Goal: Use online tool/utility: Utilize a website feature to perform a specific function

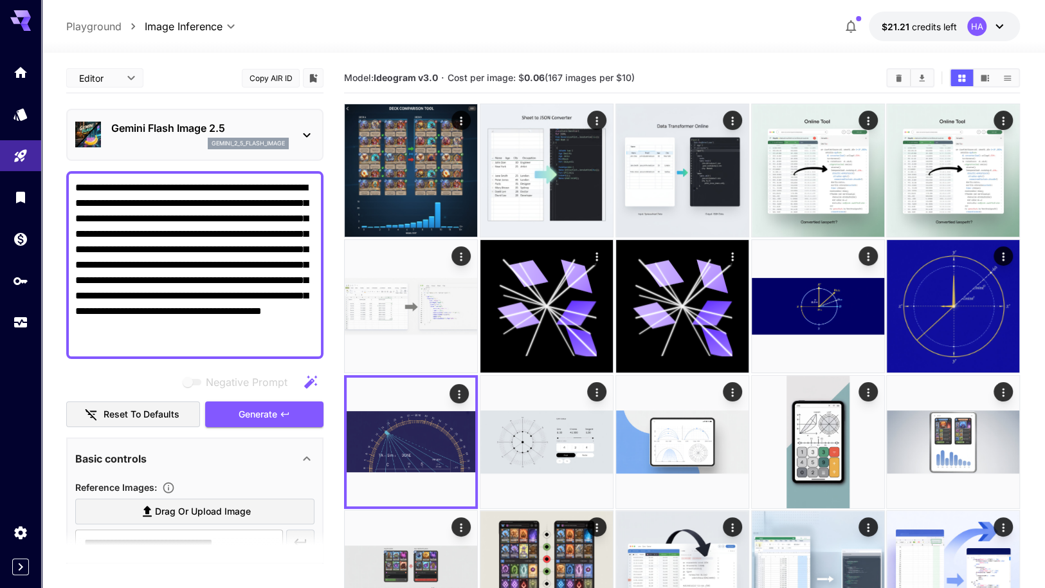
scroll to position [221, 0]
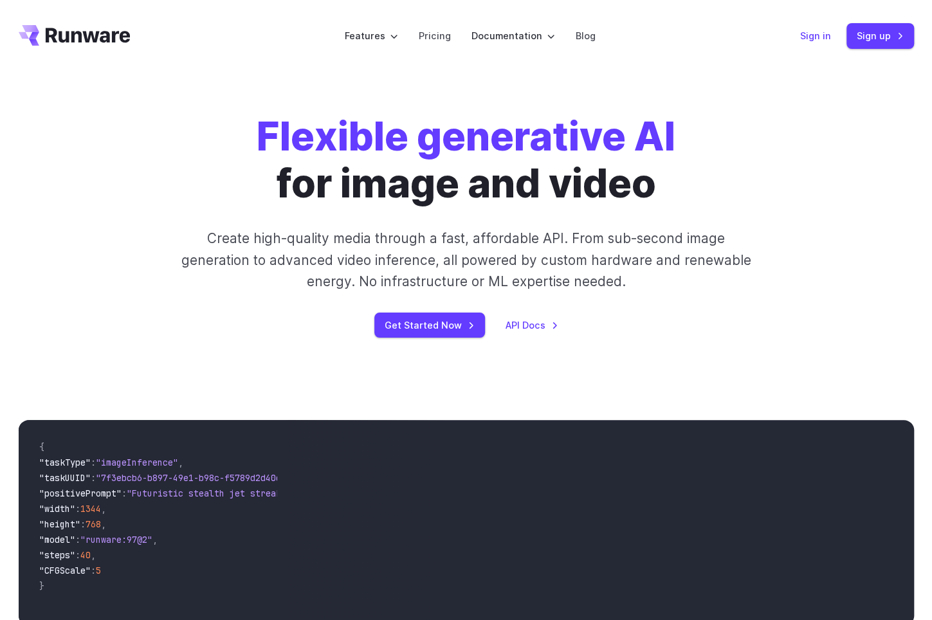
click at [808, 35] on link "Sign in" at bounding box center [815, 35] width 31 height 15
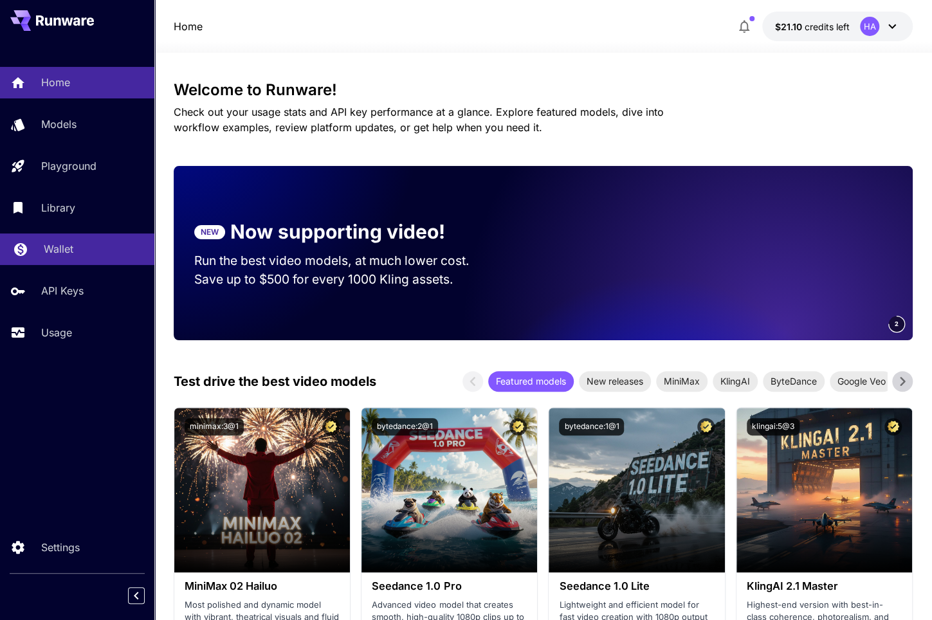
click at [66, 250] on p "Wallet" at bounding box center [59, 248] width 30 height 15
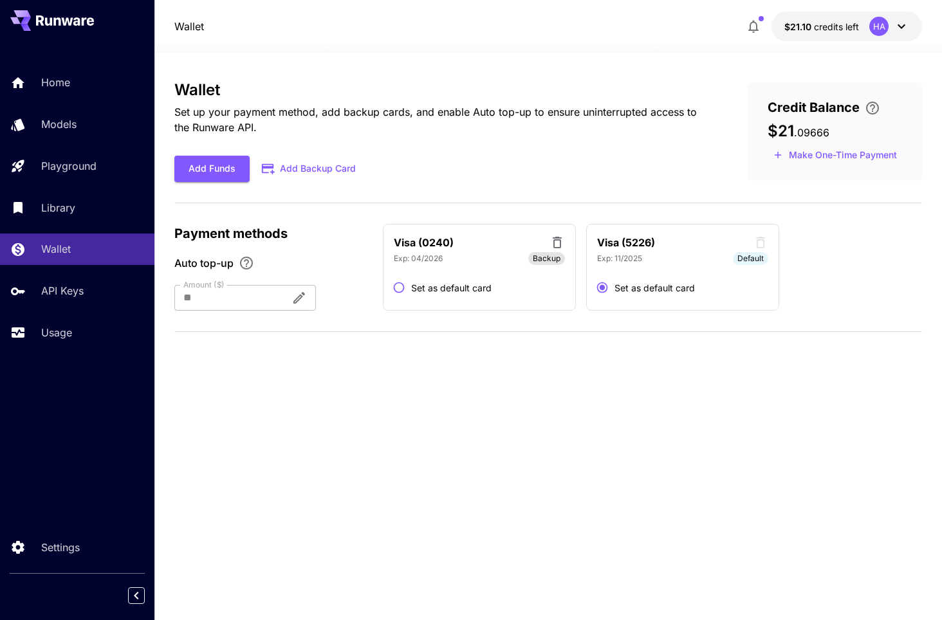
click at [307, 169] on button "Add Backup Card" at bounding box center [310, 168] width 120 height 25
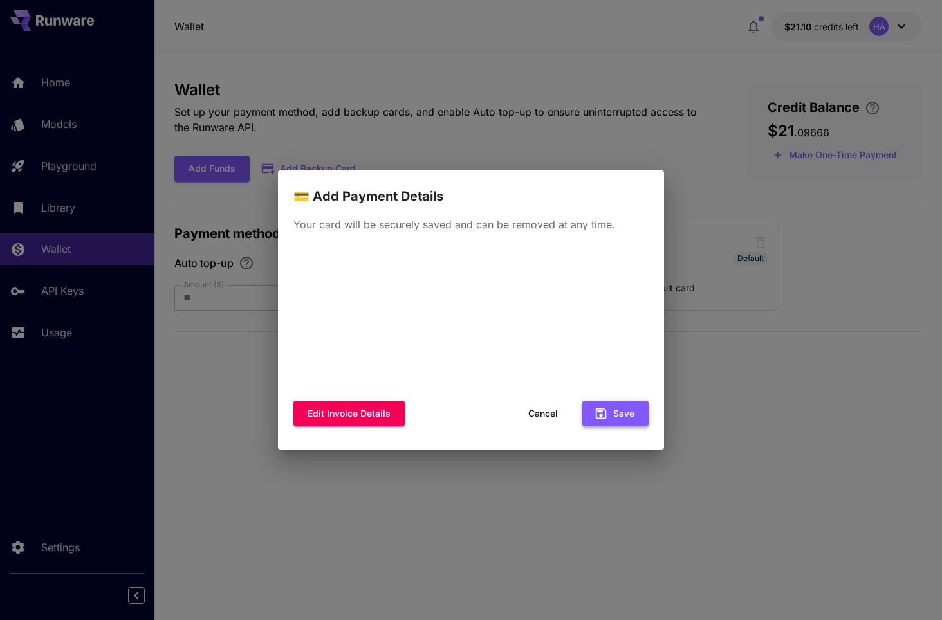
click at [614, 415] on button "Save" at bounding box center [615, 414] width 66 height 26
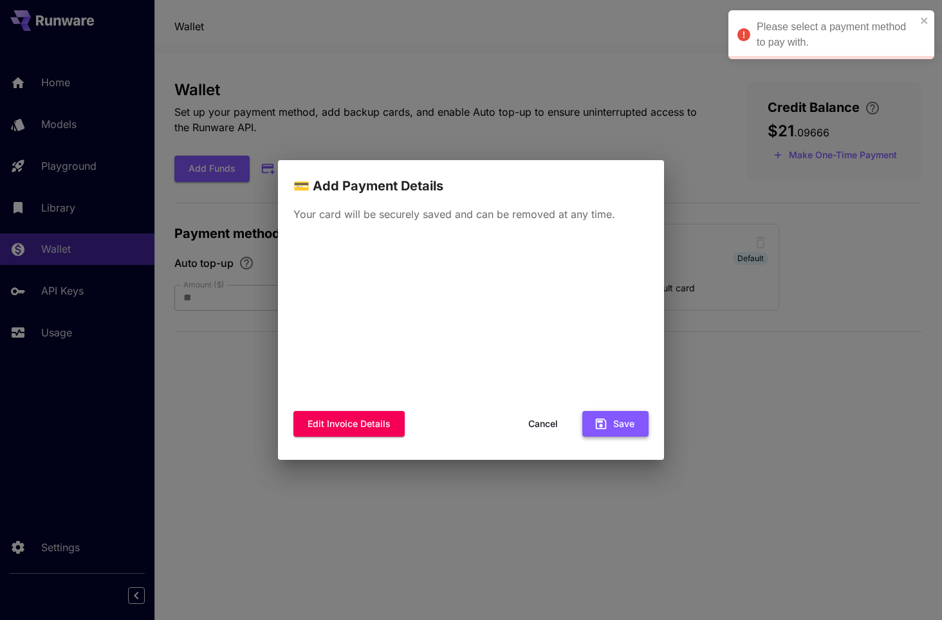
click at [602, 425] on icon "button" at bounding box center [601, 424] width 11 height 11
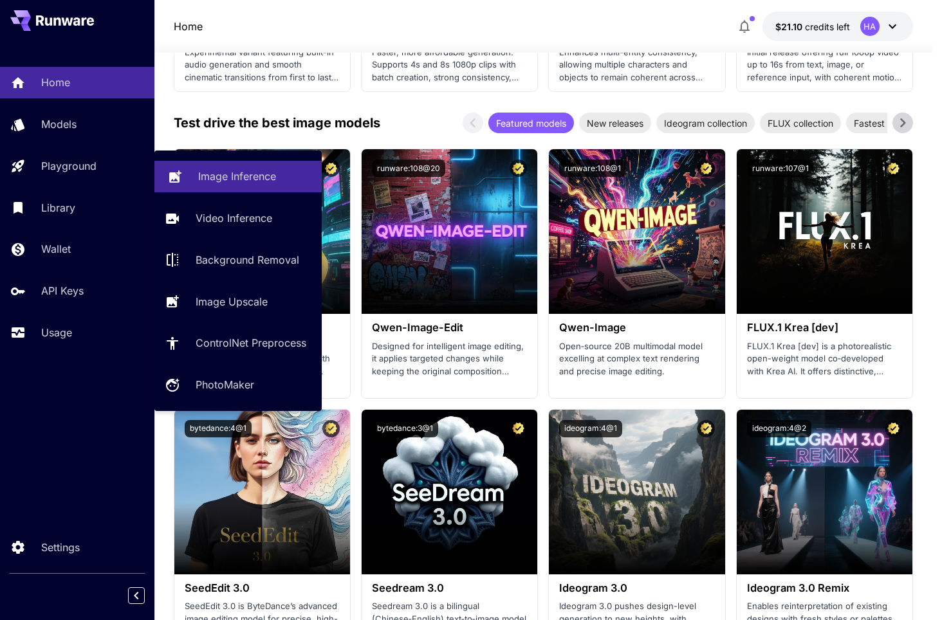
click at [225, 167] on link "Image Inference" at bounding box center [237, 177] width 167 height 32
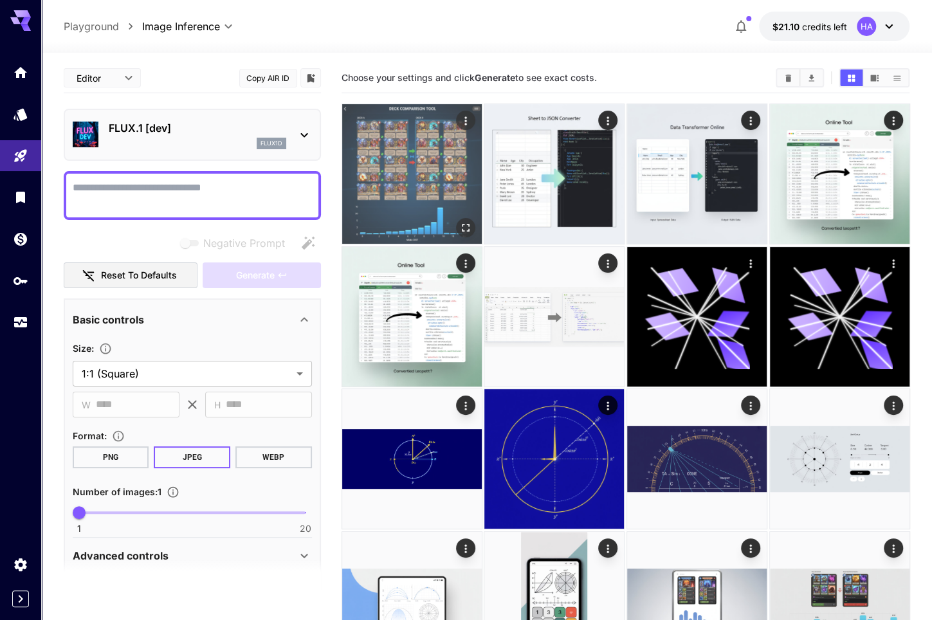
click at [419, 185] on img at bounding box center [412, 174] width 140 height 140
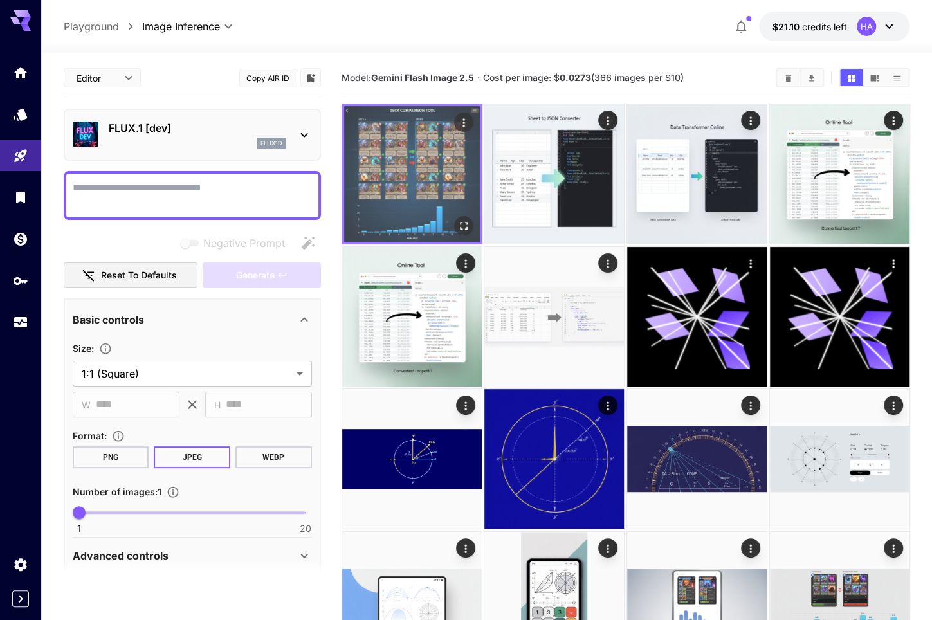
click at [461, 222] on icon "Open in fullscreen" at bounding box center [463, 226] width 8 height 8
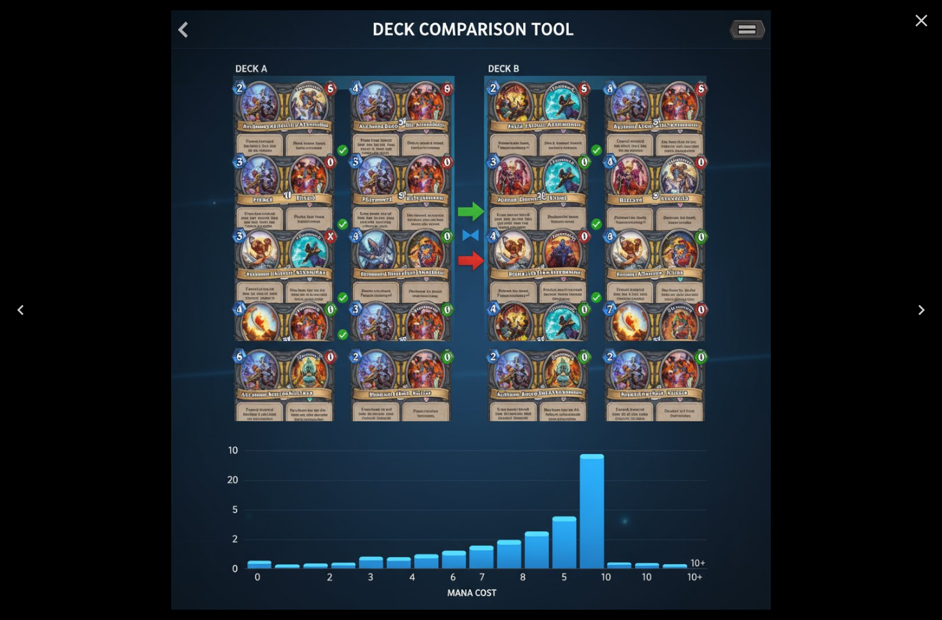
click at [913, 17] on icon "Close" at bounding box center [921, 20] width 21 height 21
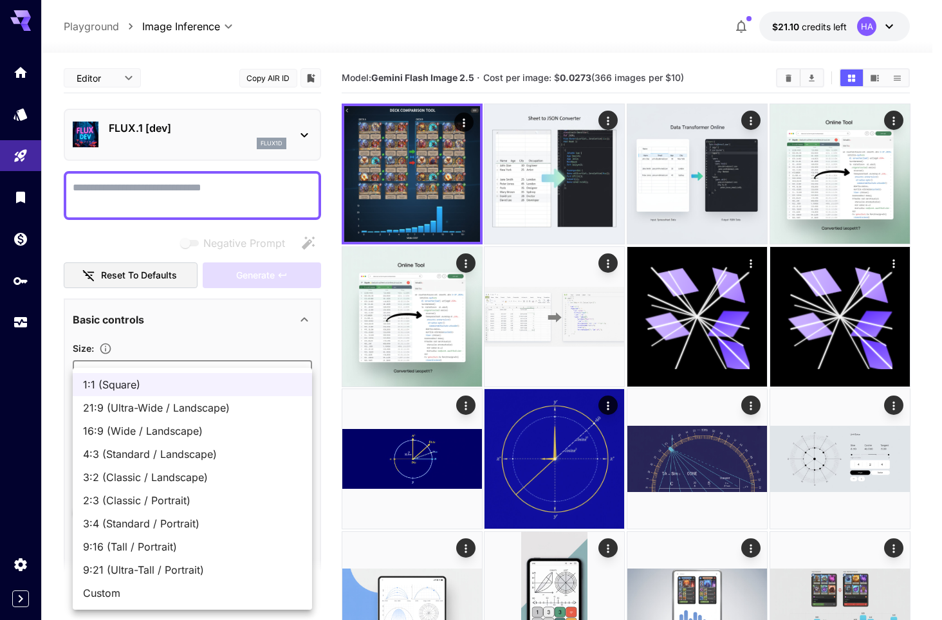
drag, startPoint x: 413, startPoint y: 150, endPoint x: 477, endPoint y: 129, distance: 66.9
click at [477, 129] on div at bounding box center [471, 310] width 942 height 620
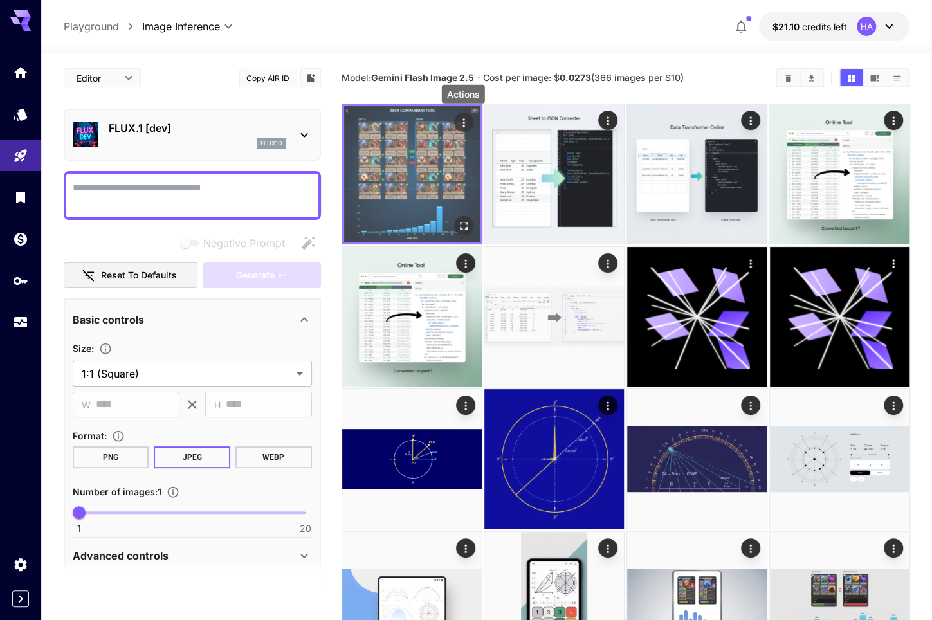
click at [466, 122] on icon "Actions" at bounding box center [463, 122] width 13 height 13
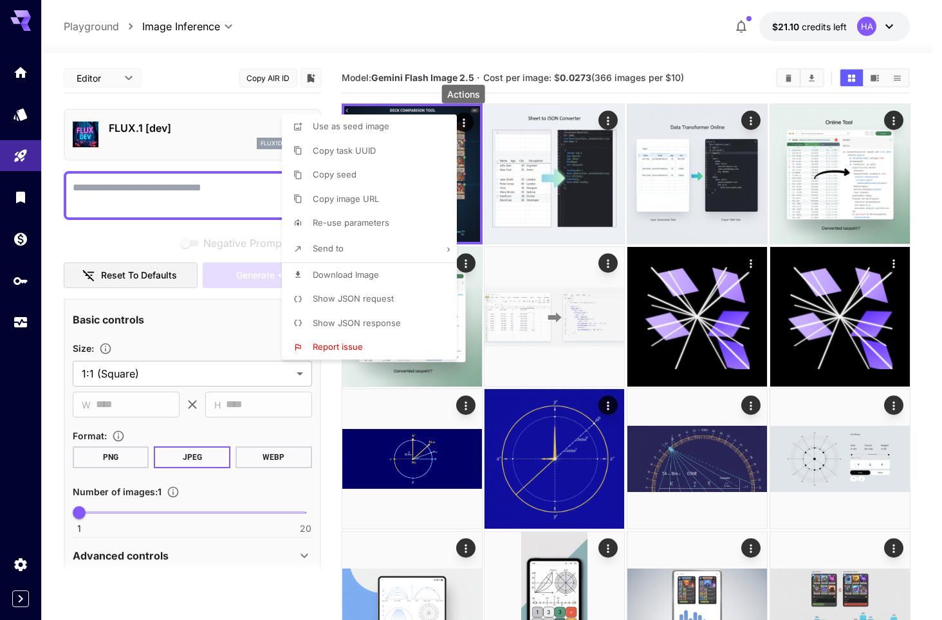
click at [352, 217] on span "Re-use parameters" at bounding box center [351, 222] width 77 height 10
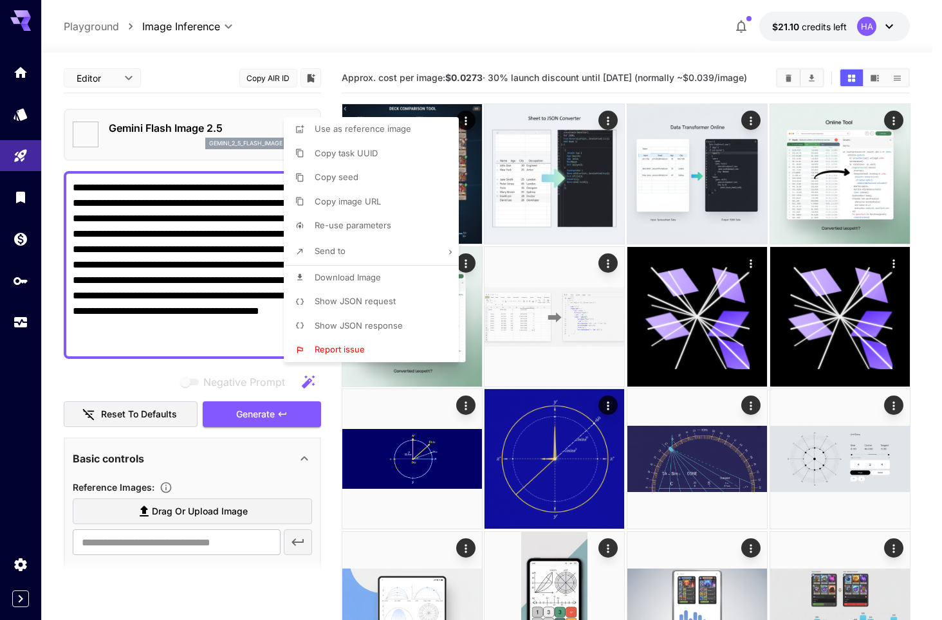
type textarea "**********"
type input "**********"
click at [224, 452] on div at bounding box center [471, 310] width 942 height 620
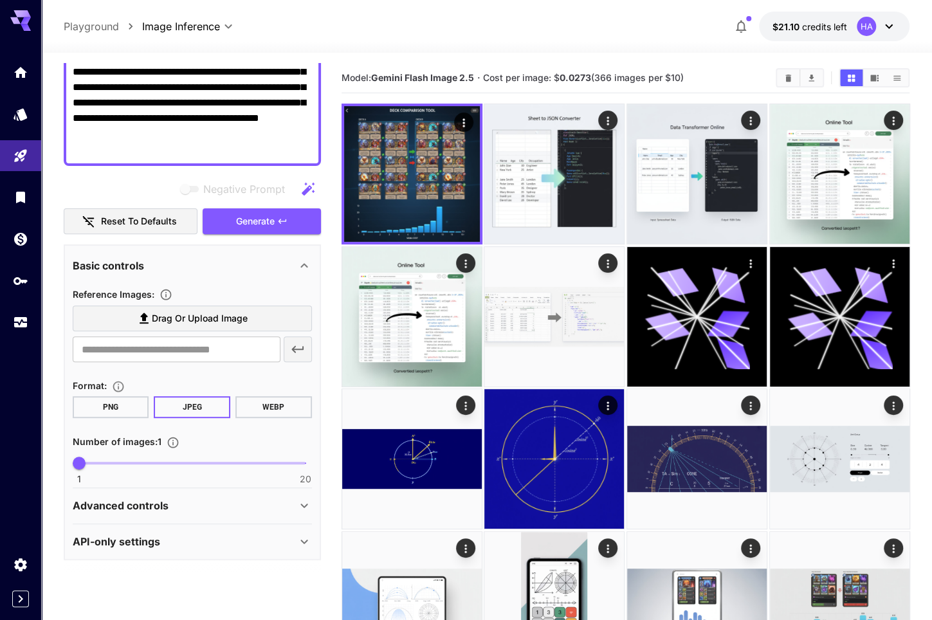
scroll to position [194, 0]
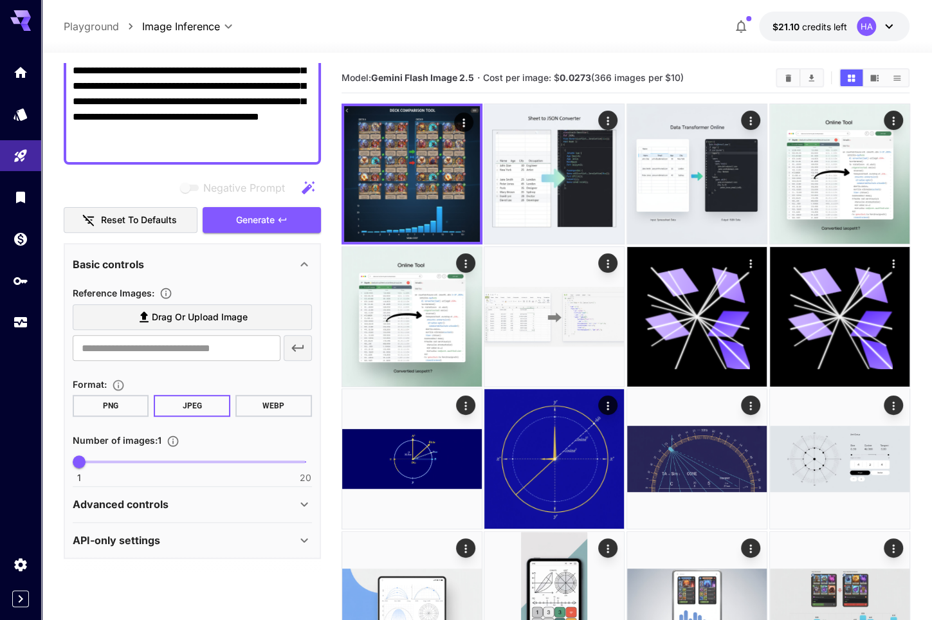
click at [157, 505] on p "Advanced controls" at bounding box center [121, 504] width 96 height 15
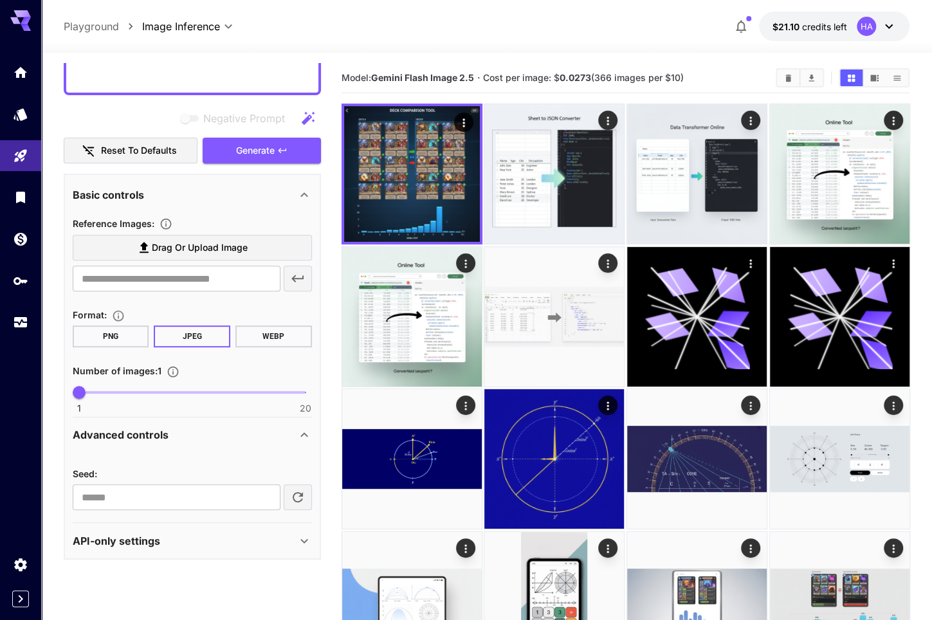
click at [166, 540] on div "API-only settings" at bounding box center [185, 540] width 224 height 15
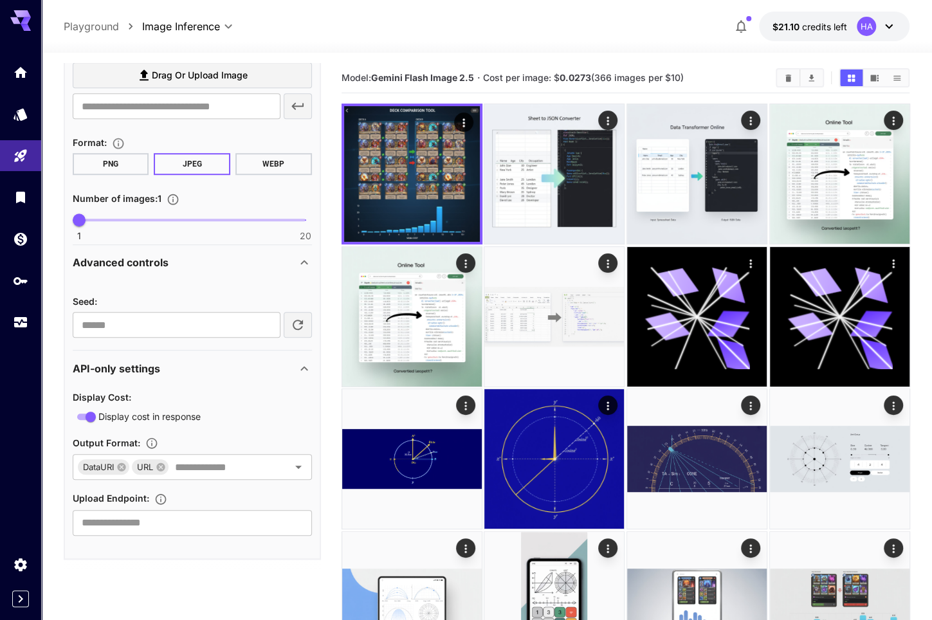
scroll to position [243, 0]
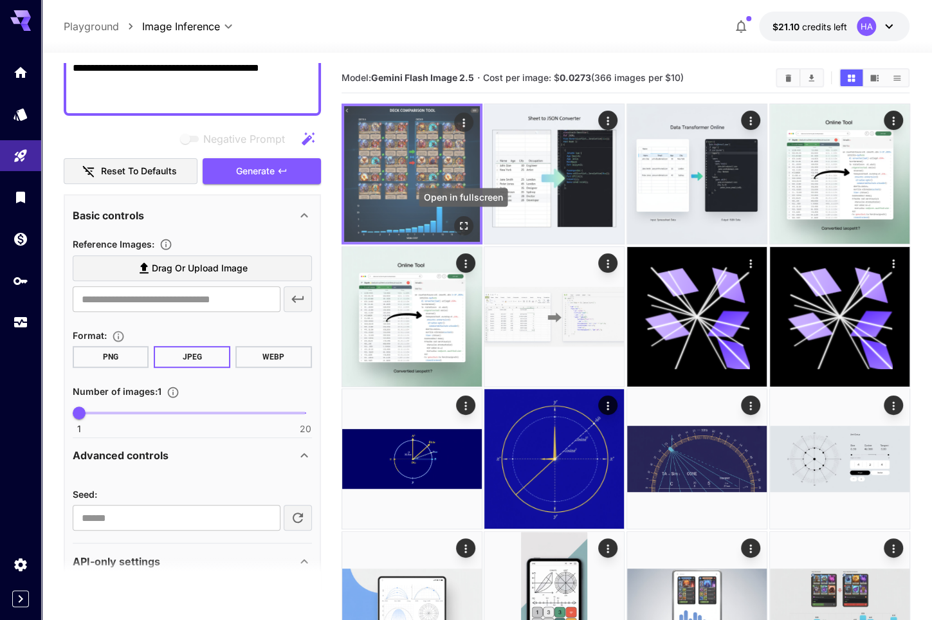
click at [464, 227] on icon "Open in fullscreen" at bounding box center [463, 225] width 13 height 13
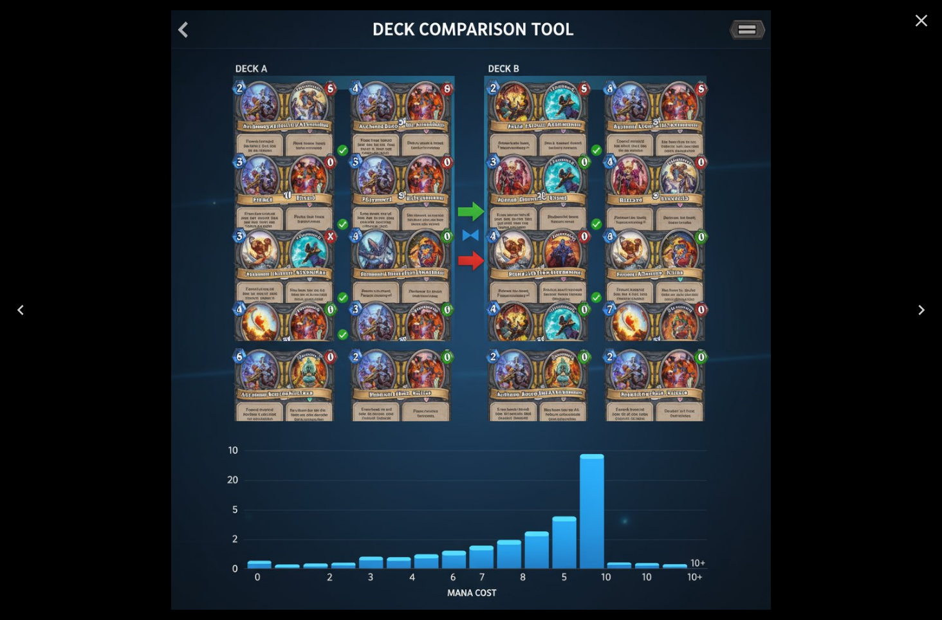
click at [922, 20] on icon "Close" at bounding box center [921, 21] width 12 height 12
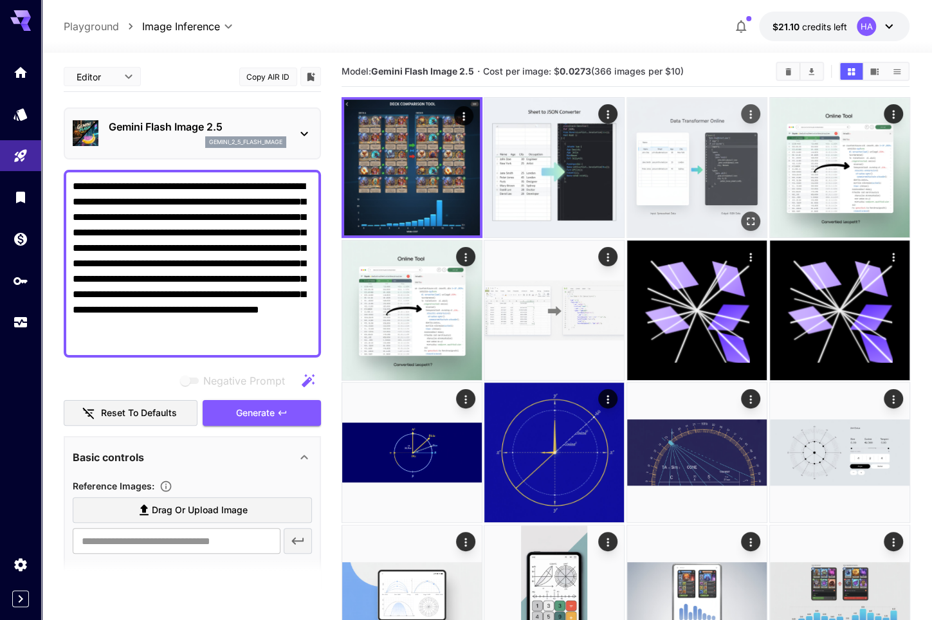
scroll to position [0, 0]
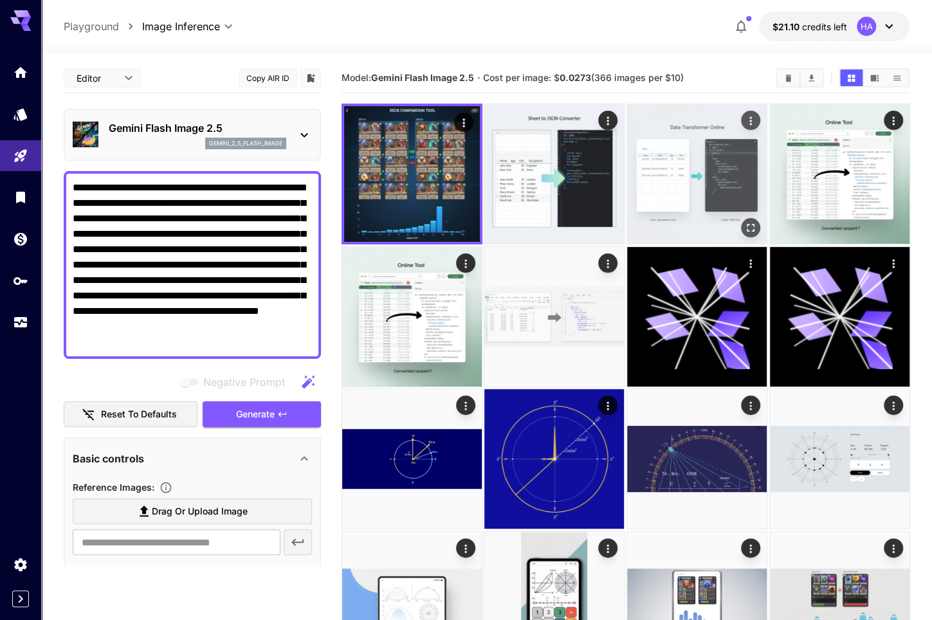
click at [700, 178] on img at bounding box center [697, 174] width 140 height 140
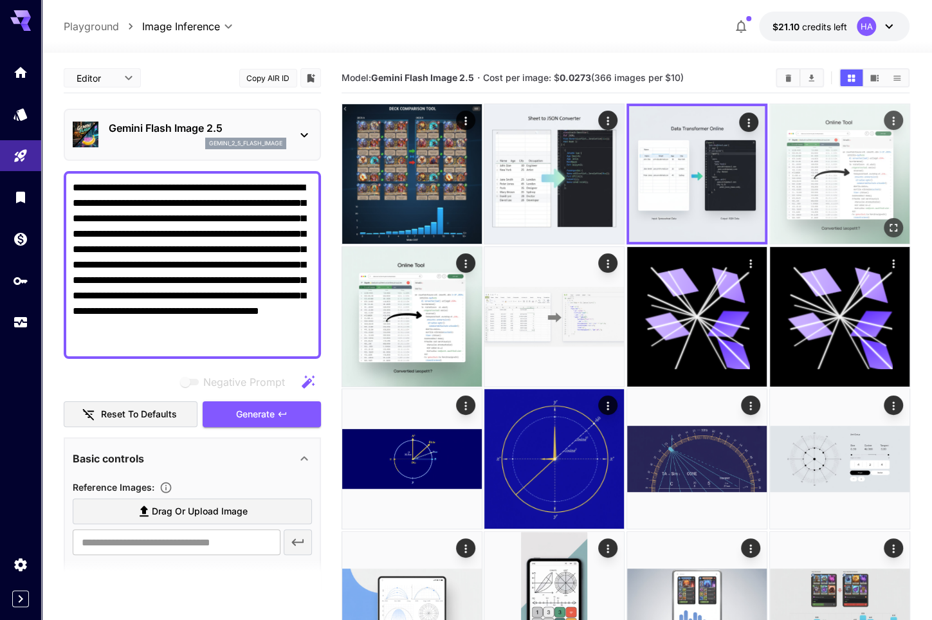
click at [858, 172] on img at bounding box center [840, 174] width 140 height 140
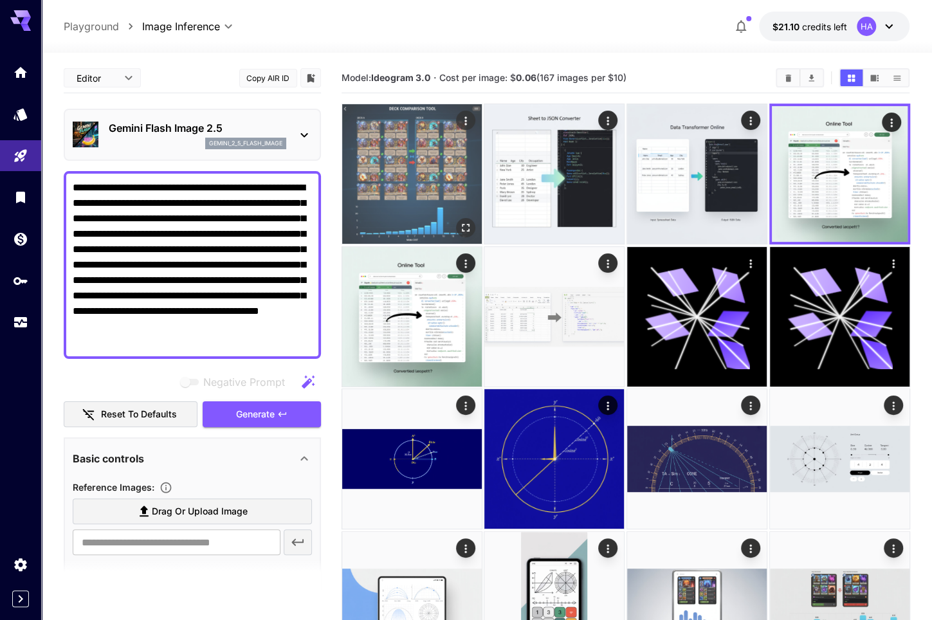
click at [428, 192] on img at bounding box center [412, 174] width 140 height 140
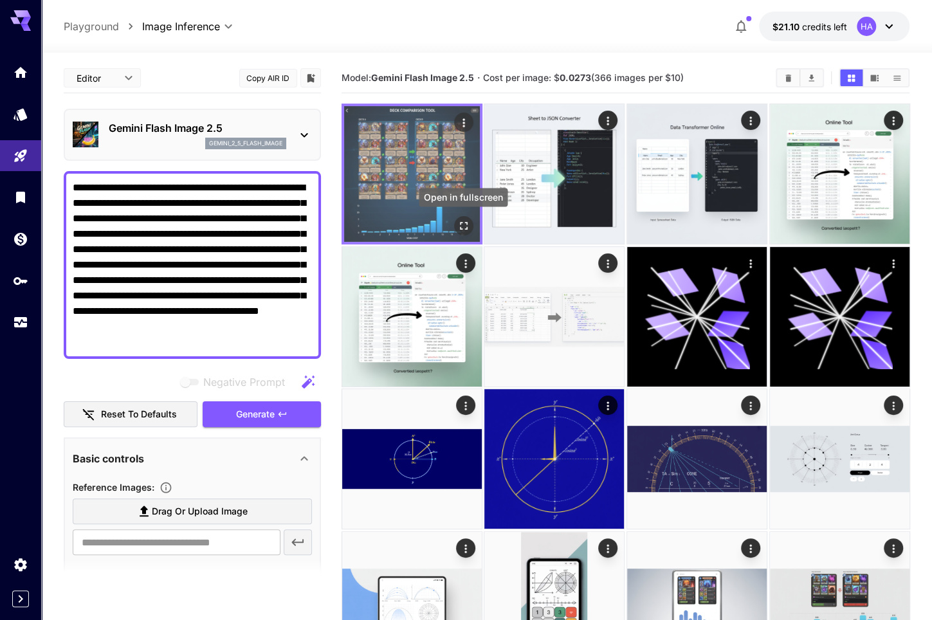
click at [468, 226] on icon "Open in fullscreen" at bounding box center [463, 225] width 13 height 13
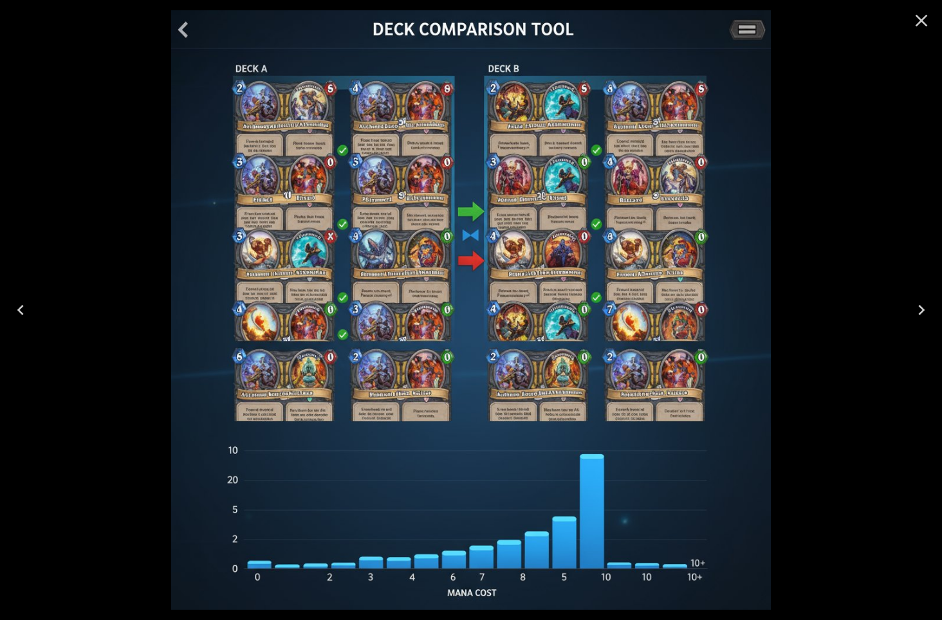
click at [927, 22] on icon "Close" at bounding box center [921, 20] width 21 height 21
